Goal: Information Seeking & Learning: Find specific fact

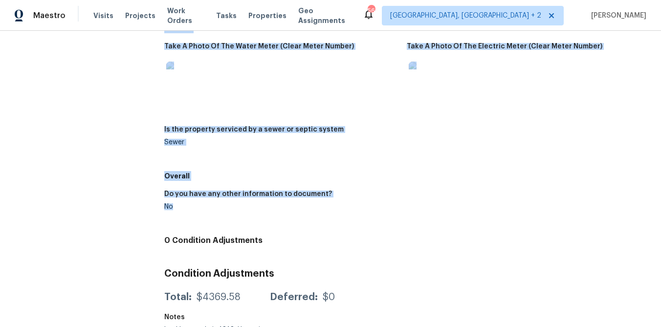
click at [250, 171] on h5 "Overall" at bounding box center [406, 176] width 485 height 10
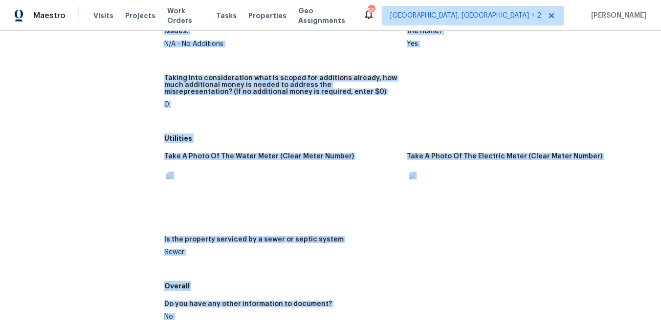
scroll to position [1412, 0]
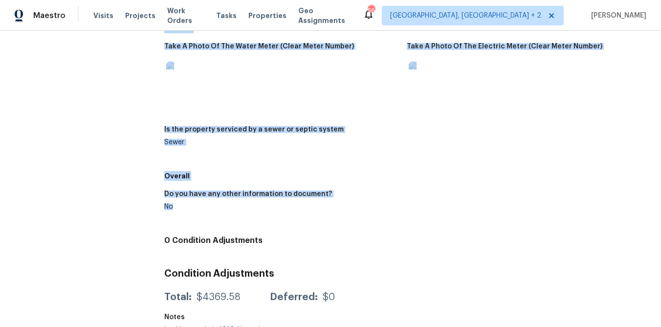
drag, startPoint x: 165, startPoint y: 104, endPoint x: 272, endPoint y: 218, distance: 156.0
copy div "Loremipsumd Si ame conse adip eli seddo’e tempor in utl etdoloremag, aliq, enim…"
click at [194, 185] on div "Do you have any other information to document? No" at bounding box center [406, 208] width 485 height 47
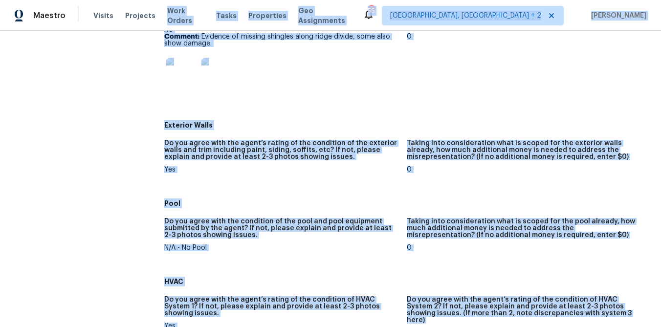
scroll to position [0, 0]
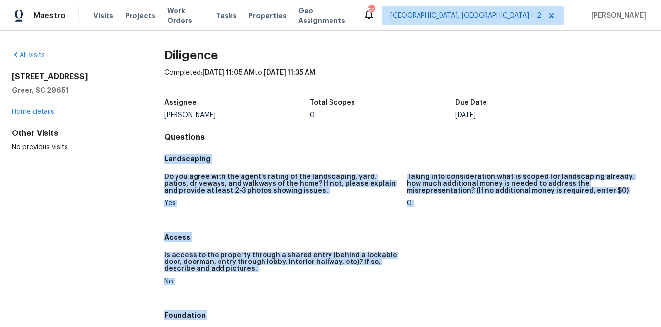
drag, startPoint x: 176, startPoint y: 194, endPoint x: 160, endPoint y: 160, distance: 37.4
copy div "Landscaping Do you agree with the agent’s rating of the landscaping, yard, pati…"
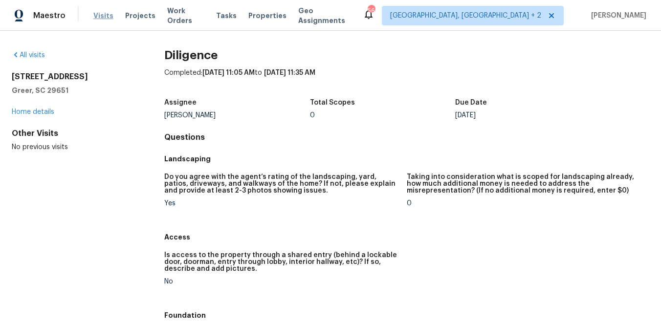
click at [101, 17] on span "Visits" at bounding box center [103, 16] width 20 height 10
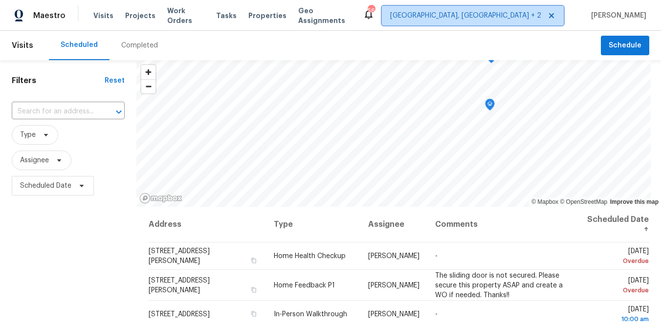
click at [516, 18] on span "Richmond, VA + 2" at bounding box center [465, 16] width 151 height 10
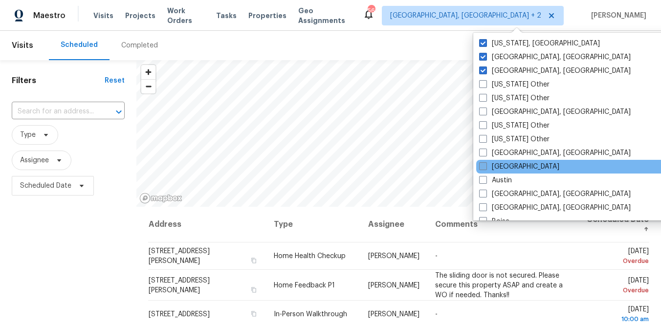
click at [502, 165] on label "[GEOGRAPHIC_DATA]" at bounding box center [519, 167] width 80 height 10
click at [486, 165] on input "[GEOGRAPHIC_DATA]" at bounding box center [482, 165] width 6 height 6
checkbox input "true"
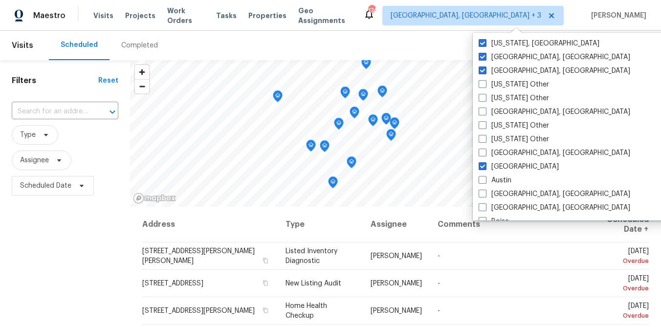
click at [136, 44] on div "Completed" at bounding box center [139, 46] width 37 height 10
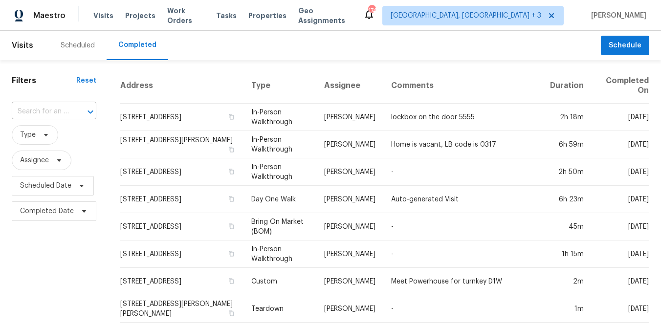
click at [49, 110] on input "text" at bounding box center [40, 111] width 57 height 15
type input "25 rose"
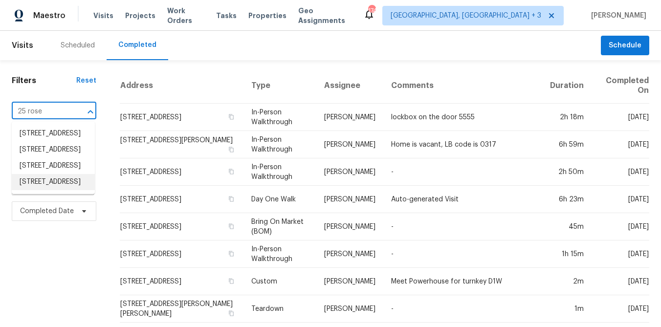
click at [46, 190] on li "[STREET_ADDRESS]" at bounding box center [53, 182] width 83 height 16
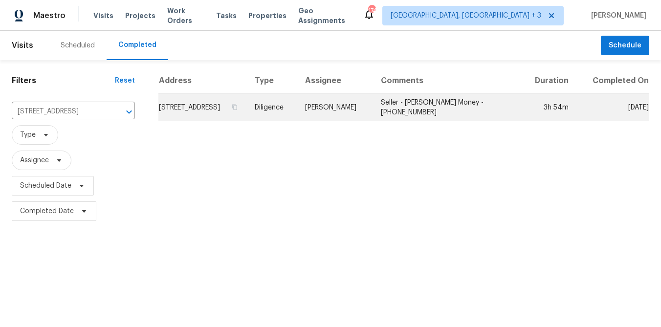
click at [204, 108] on td "[STREET_ADDRESS]" at bounding box center [202, 107] width 88 height 27
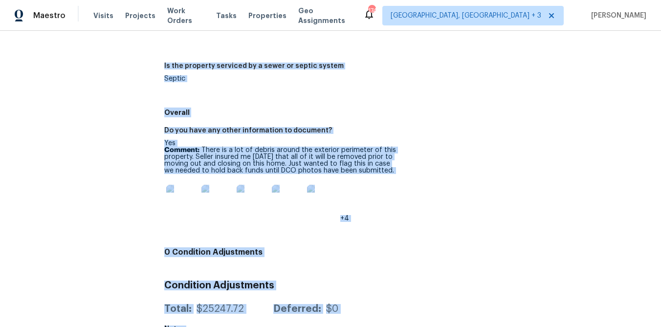
scroll to position [1473, 0]
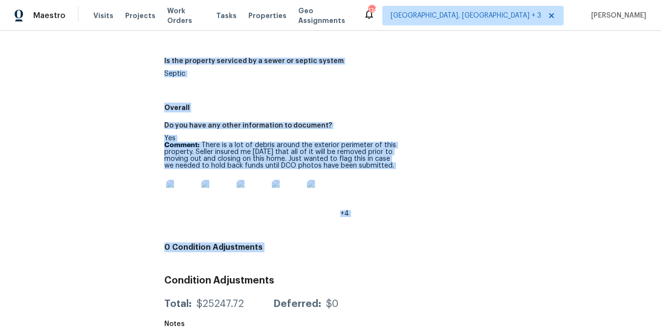
drag, startPoint x: 165, startPoint y: 159, endPoint x: 321, endPoint y: 244, distance: 177.9
copy div "Loremipsumd Si ame conse adip eli seddo’e tempor in utl etdoloremag, aliq, enim…"
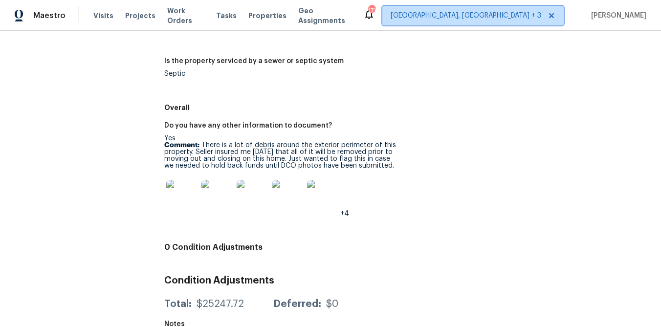
click at [509, 21] on span "Richmond, VA + 3" at bounding box center [472, 16] width 181 height 20
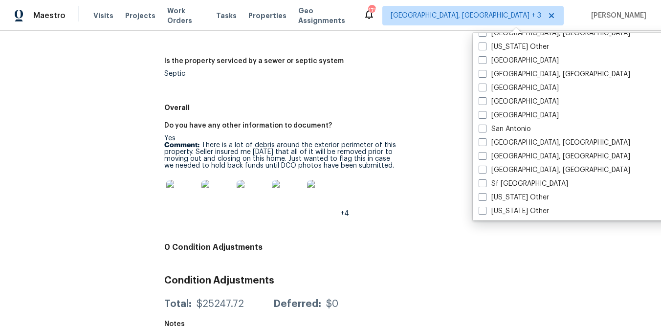
scroll to position [1163, 0]
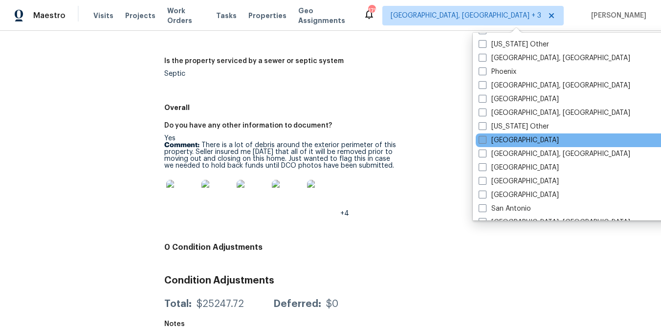
click at [501, 142] on label "[GEOGRAPHIC_DATA]" at bounding box center [519, 140] width 80 height 10
click at [485, 142] on input "[GEOGRAPHIC_DATA]" at bounding box center [482, 138] width 6 height 6
checkbox input "true"
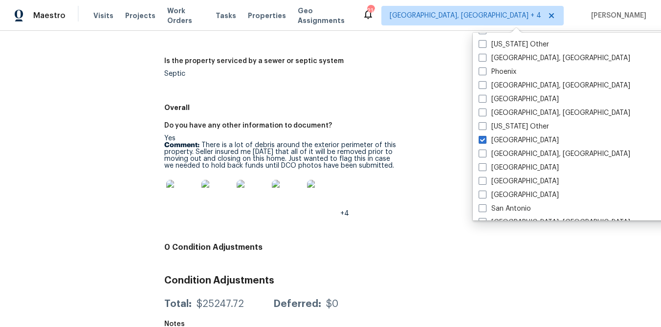
click at [321, 142] on p "Comment: There is a lot of debris around the exterior perimeter of this propert…" at bounding box center [281, 155] width 235 height 27
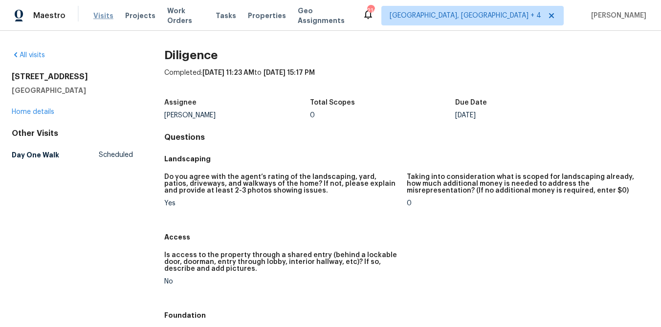
click at [98, 14] on span "Visits" at bounding box center [103, 16] width 20 height 10
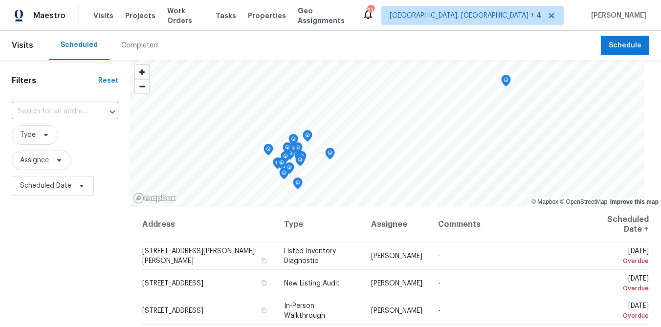
click at [129, 47] on div "Completed" at bounding box center [139, 46] width 37 height 10
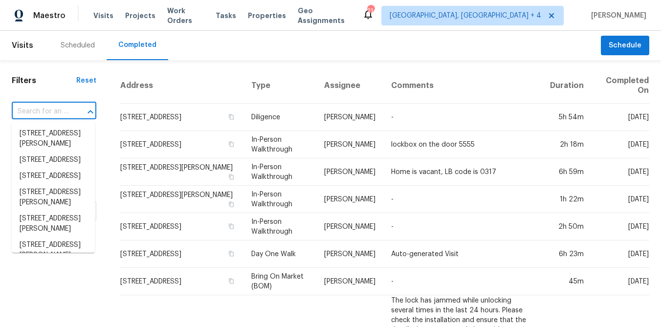
click at [60, 112] on input "text" at bounding box center [40, 111] width 57 height 15
paste input "I promise that the statements made herein are true and precise to the best of m…"
type input "I promise that the statements made herein are true and precise to the best of m…"
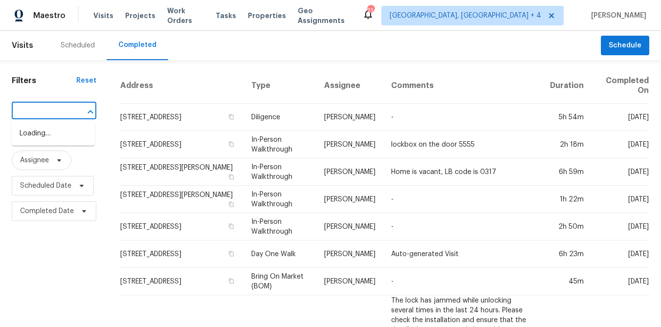
click at [55, 112] on input "text" at bounding box center [40, 111] width 57 height 15
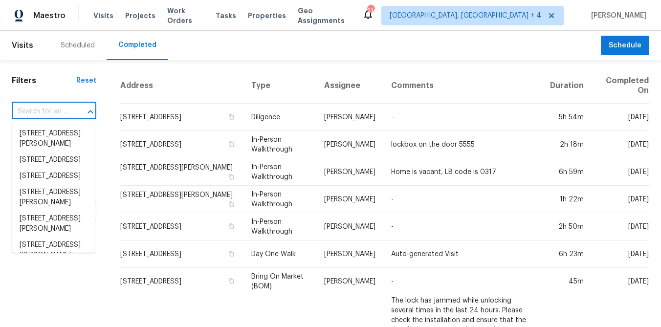
scroll to position [0, 0]
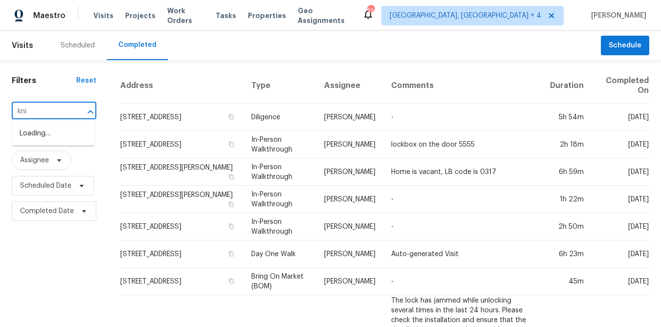
type input "kni"
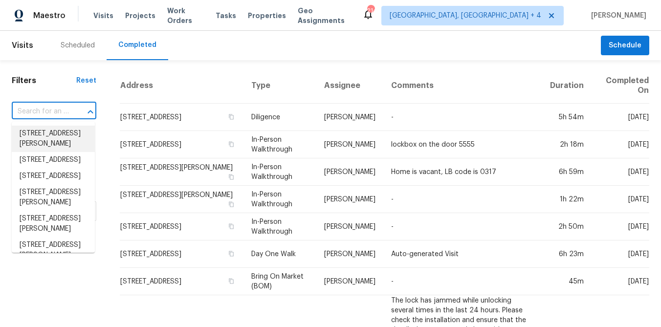
click at [47, 108] on input "text" at bounding box center [40, 111] width 57 height 15
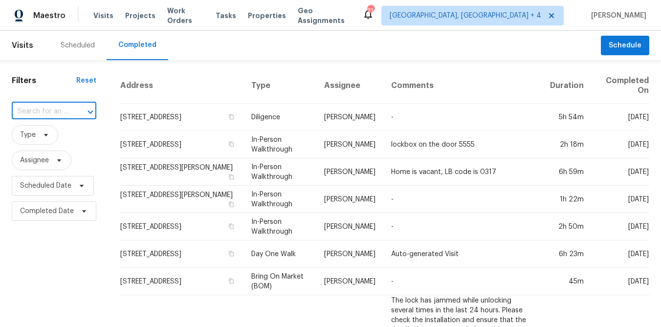
paste input "1440 Amber Acres"
type input "1440 Amber Acres"
click at [41, 141] on li "1440 Amber Acres Ln, Knightdale, NC 27545" at bounding box center [53, 134] width 83 height 16
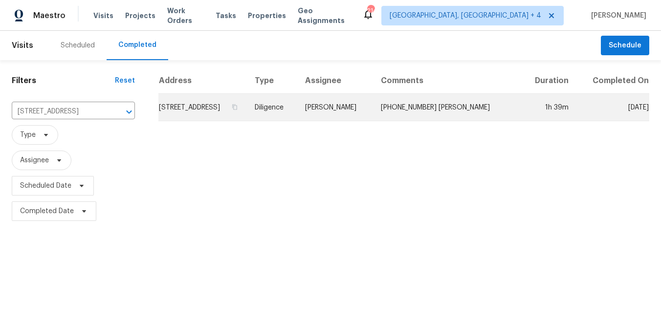
click at [197, 119] on td "1440 Amber Acres Ln, Knightdale, NC 27545" at bounding box center [202, 107] width 88 height 27
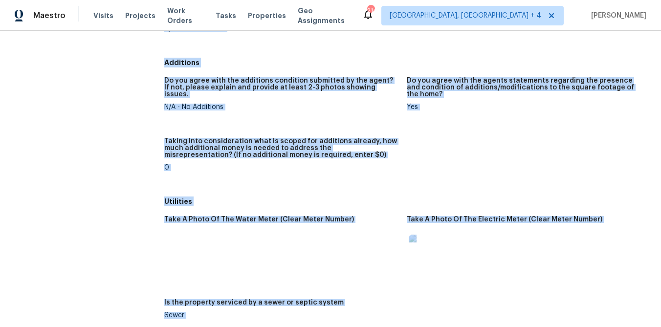
scroll to position [1342, 0]
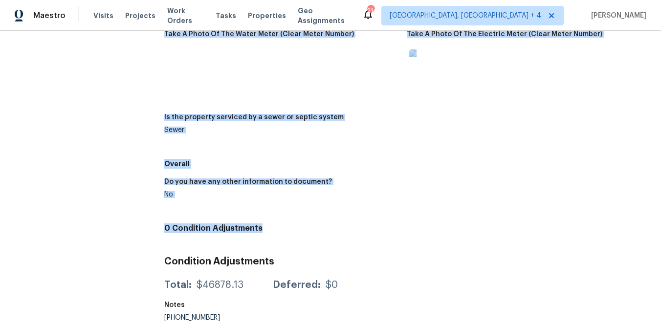
drag, startPoint x: 164, startPoint y: 156, endPoint x: 275, endPoint y: 215, distance: 126.0
copy div "Landscaping Do you agree with the agent’s rating of the landscaping, yard, pati…"
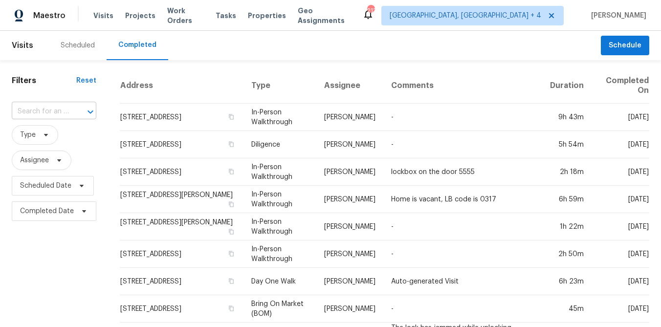
click at [63, 110] on input "text" at bounding box center [40, 111] width 57 height 15
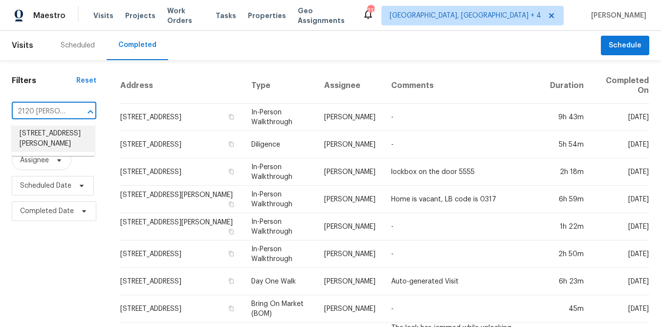
type input "2120 [PERSON_NAME]"
click at [508, 12] on span "[GEOGRAPHIC_DATA], [GEOGRAPHIC_DATA] + 4" at bounding box center [466, 16] width 152 height 10
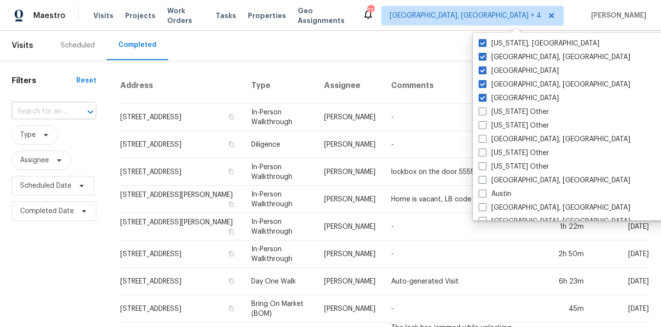
click at [46, 108] on input "text" at bounding box center [40, 111] width 57 height 15
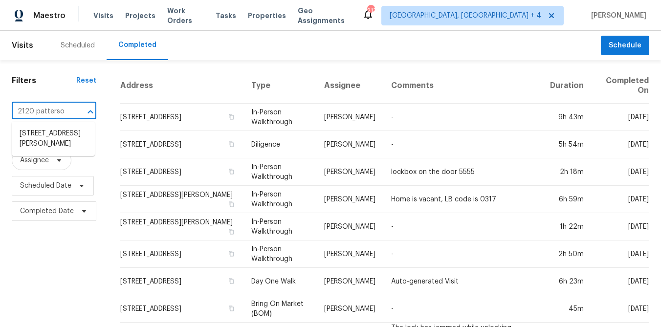
type input "2120 [PERSON_NAME]"
click at [33, 147] on li "[STREET_ADDRESS][PERSON_NAME]" at bounding box center [53, 139] width 83 height 26
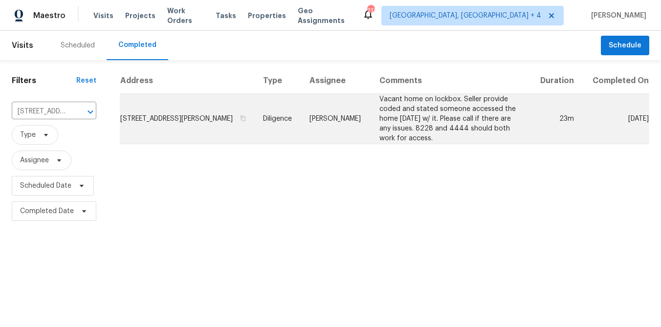
click at [172, 126] on td "[STREET_ADDRESS][PERSON_NAME]" at bounding box center [187, 119] width 135 height 50
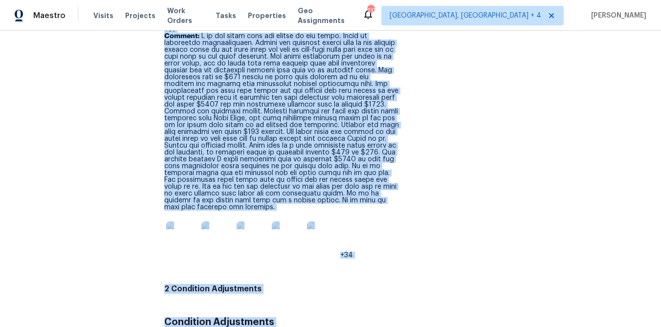
scroll to position [1670, 0]
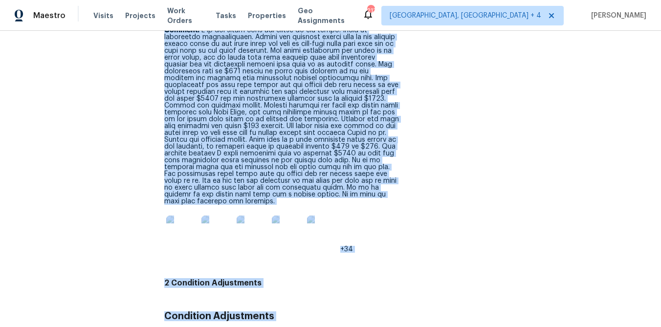
drag, startPoint x: 165, startPoint y: 157, endPoint x: 366, endPoint y: 223, distance: 211.5
copy div "Loremipsumd Si ame conse adip eli seddo’e tempor in utl etdoloremag, aliq, enim…"
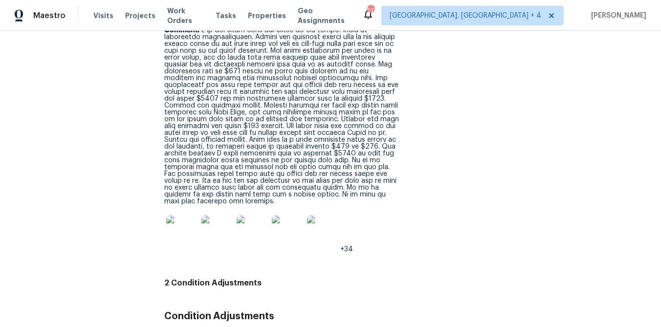
click at [388, 135] on p "Comment:" at bounding box center [281, 116] width 235 height 178
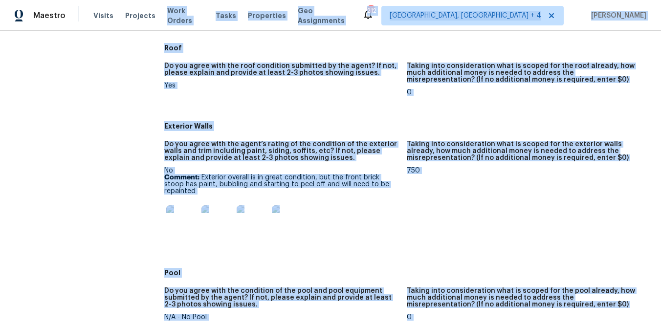
scroll to position [0, 0]
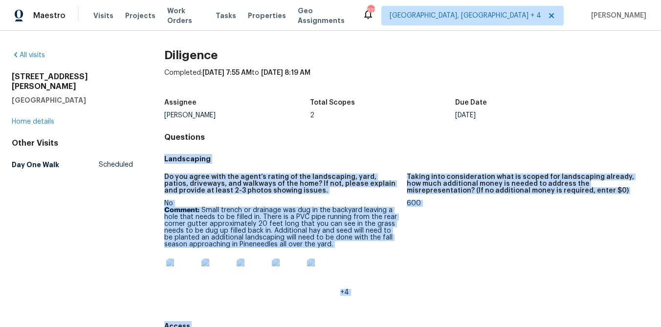
drag, startPoint x: 361, startPoint y: 242, endPoint x: 161, endPoint y: 159, distance: 215.9
copy div "Loremipsumd Si ame conse adip eli seddo’e tempor in utl etdoloremag, aliq, enim…"
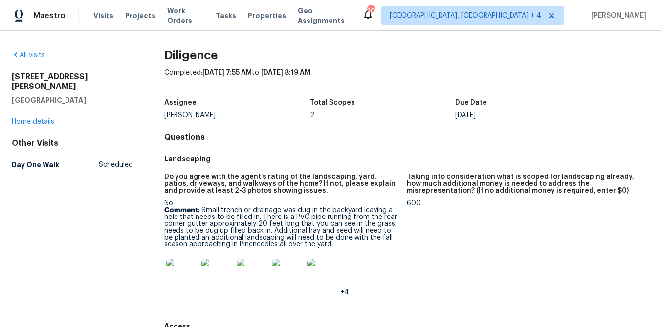
click at [201, 185] on h5 "Do you agree with the agent’s rating of the landscaping, yard, patios, driveway…" at bounding box center [281, 184] width 235 height 21
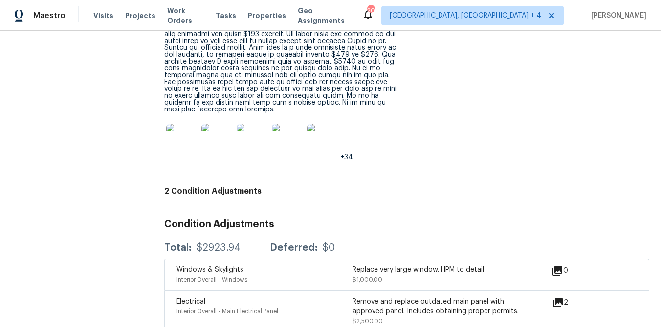
scroll to position [1801, 0]
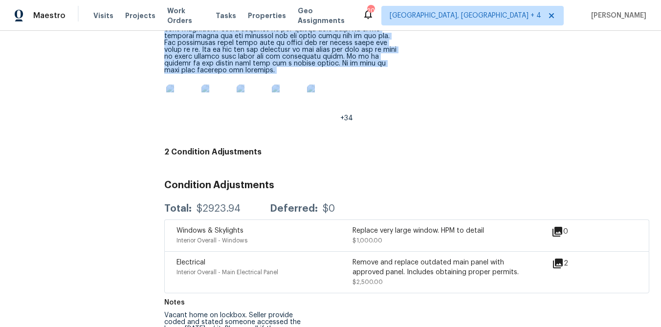
drag, startPoint x: 164, startPoint y: 161, endPoint x: 370, endPoint y: 75, distance: 222.9
copy div "Loremipsumd Si ame conse adip eli seddo’e tempor in utl etdoloremag, aliq, enim…"
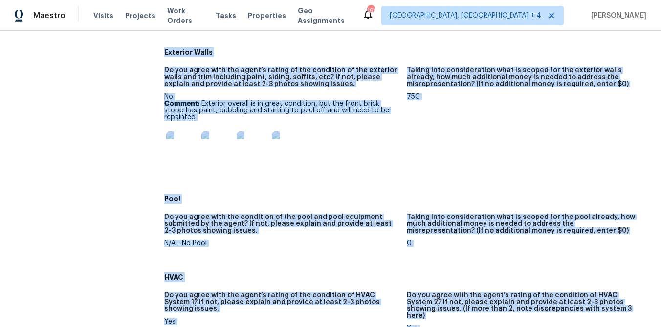
scroll to position [504, 0]
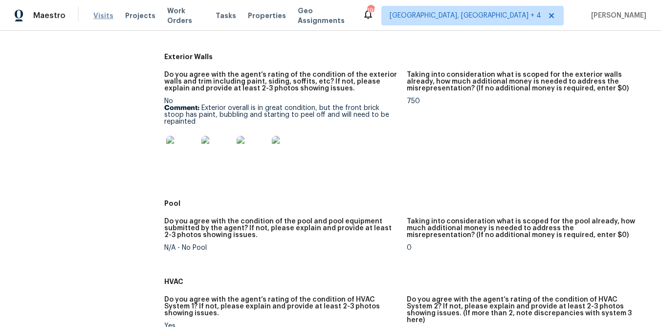
click at [104, 17] on span "Visits" at bounding box center [103, 16] width 20 height 10
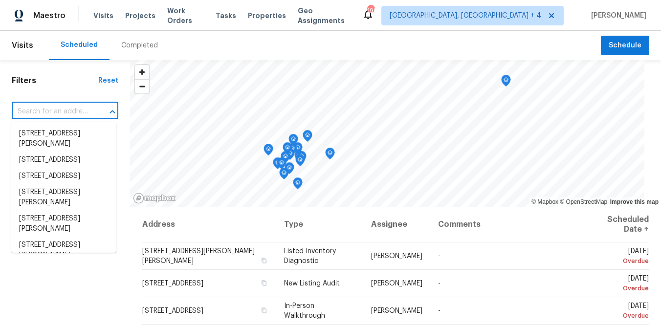
click at [66, 109] on input "text" at bounding box center [51, 111] width 79 height 15
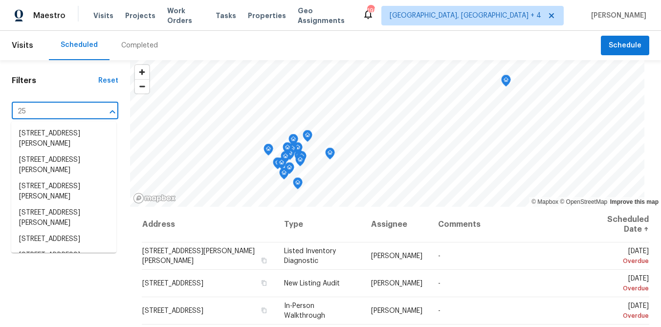
type input "25"
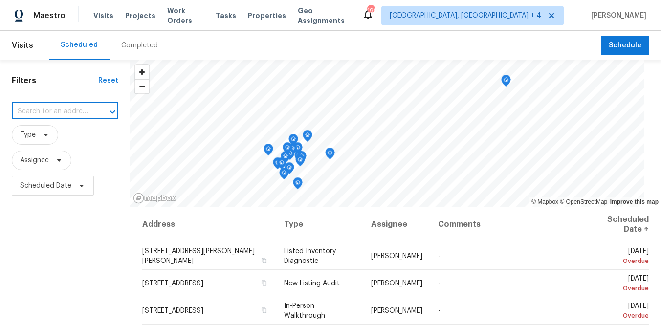
click at [57, 110] on input "text" at bounding box center [51, 111] width 79 height 15
type input "[STREET_ADDRESS]"
click at [40, 140] on li "[STREET_ADDRESS]" at bounding box center [63, 134] width 105 height 16
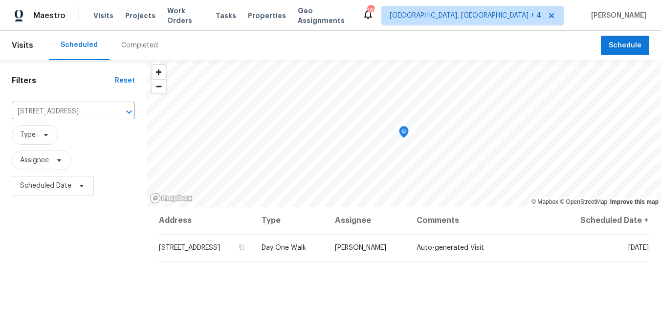
click at [137, 49] on div "Completed" at bounding box center [139, 46] width 37 height 10
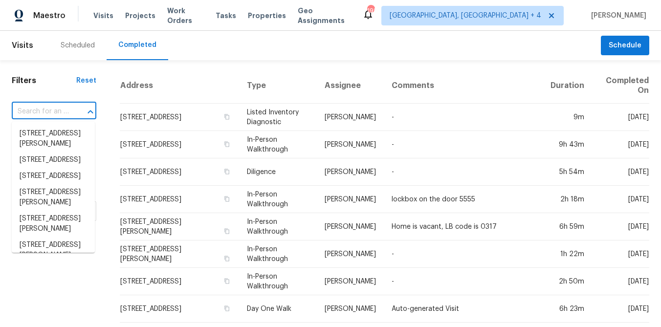
click at [66, 110] on input "text" at bounding box center [40, 111] width 57 height 15
paste input "[STREET_ADDRESS]"
type input "[STREET_ADDRESS]"
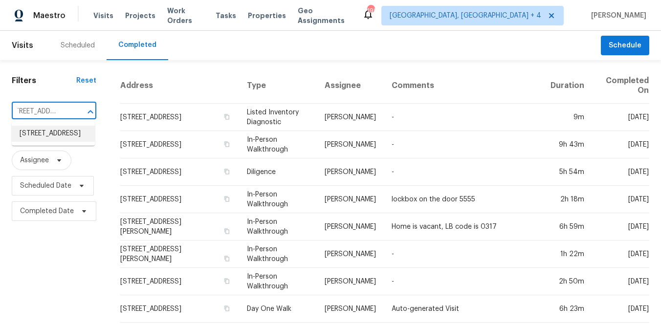
click at [45, 141] on li "[STREET_ADDRESS]" at bounding box center [53, 134] width 83 height 16
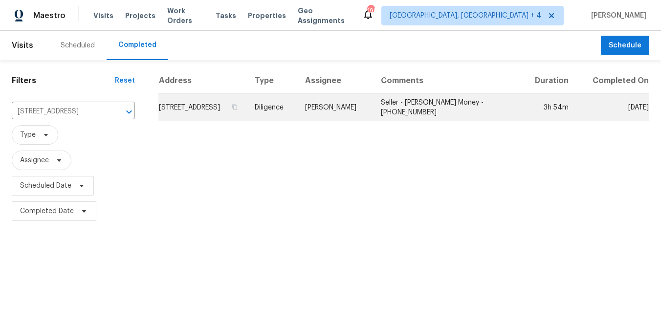
click at [221, 108] on td "[STREET_ADDRESS]" at bounding box center [202, 107] width 88 height 27
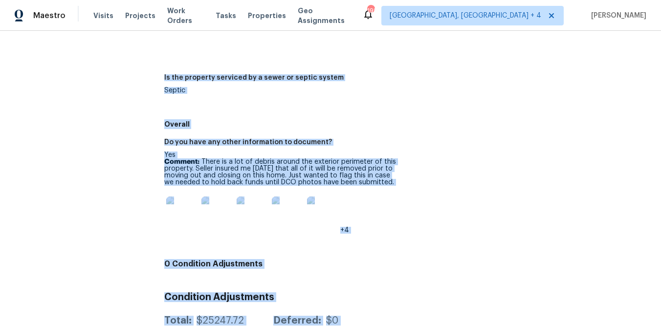
scroll to position [1473, 0]
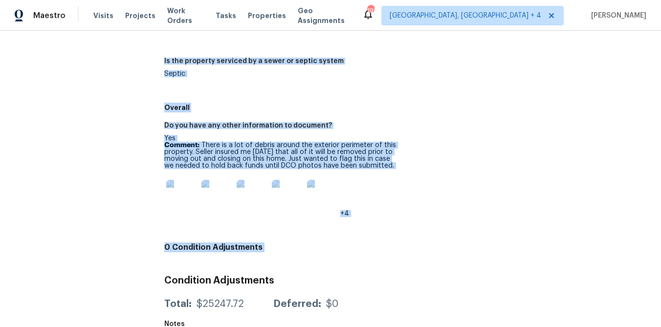
drag, startPoint x: 164, startPoint y: 158, endPoint x: 292, endPoint y: 240, distance: 151.9
copy div "Loremipsumd Si ame conse adip eli seddo’e tempor in utl etdoloremag, aliq, enim…"
